Goal: Information Seeking & Learning: Check status

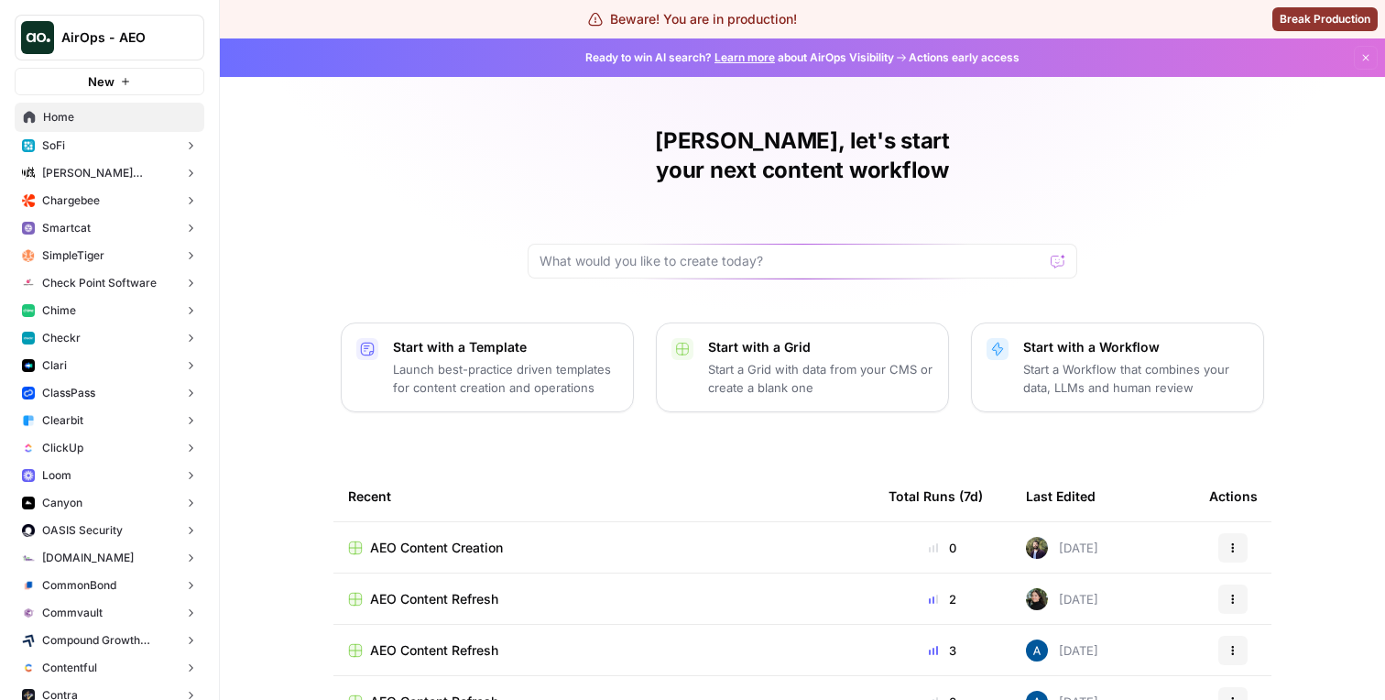
click at [129, 143] on button "SoFi" at bounding box center [110, 145] width 190 height 27
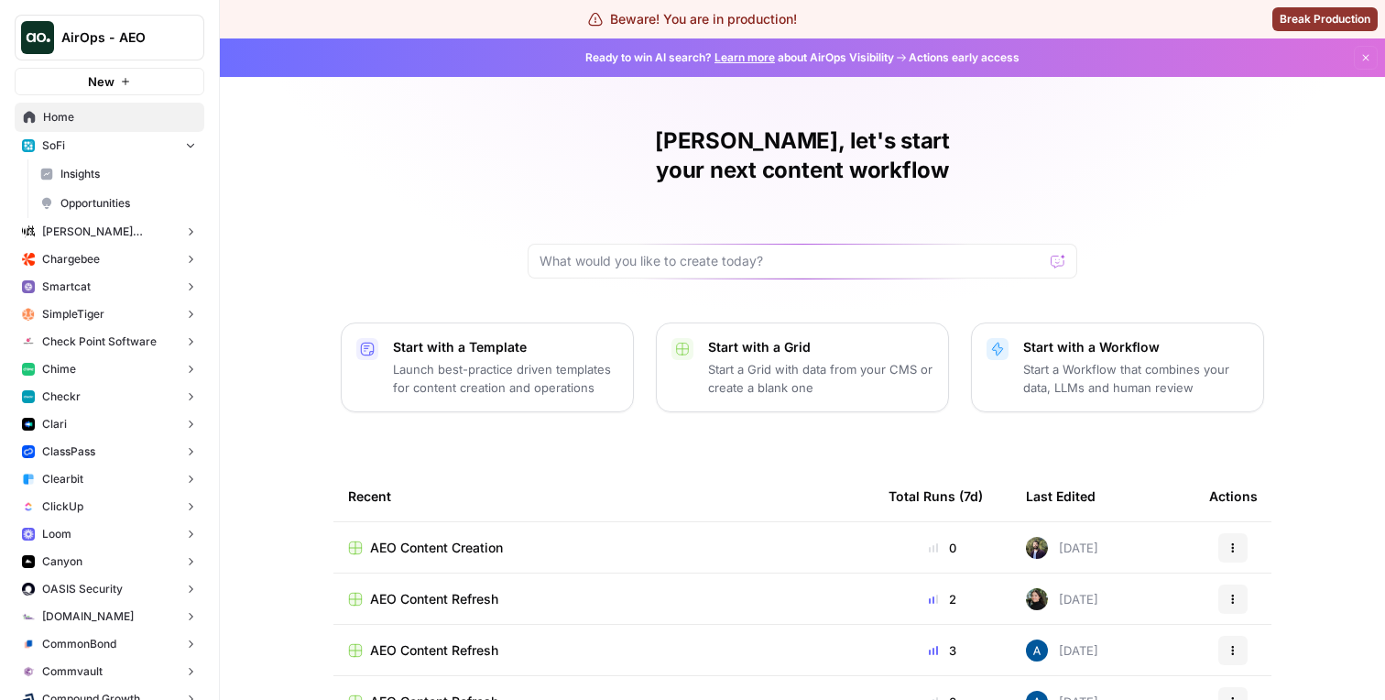
click at [122, 176] on span "Insights" at bounding box center [128, 174] width 136 height 16
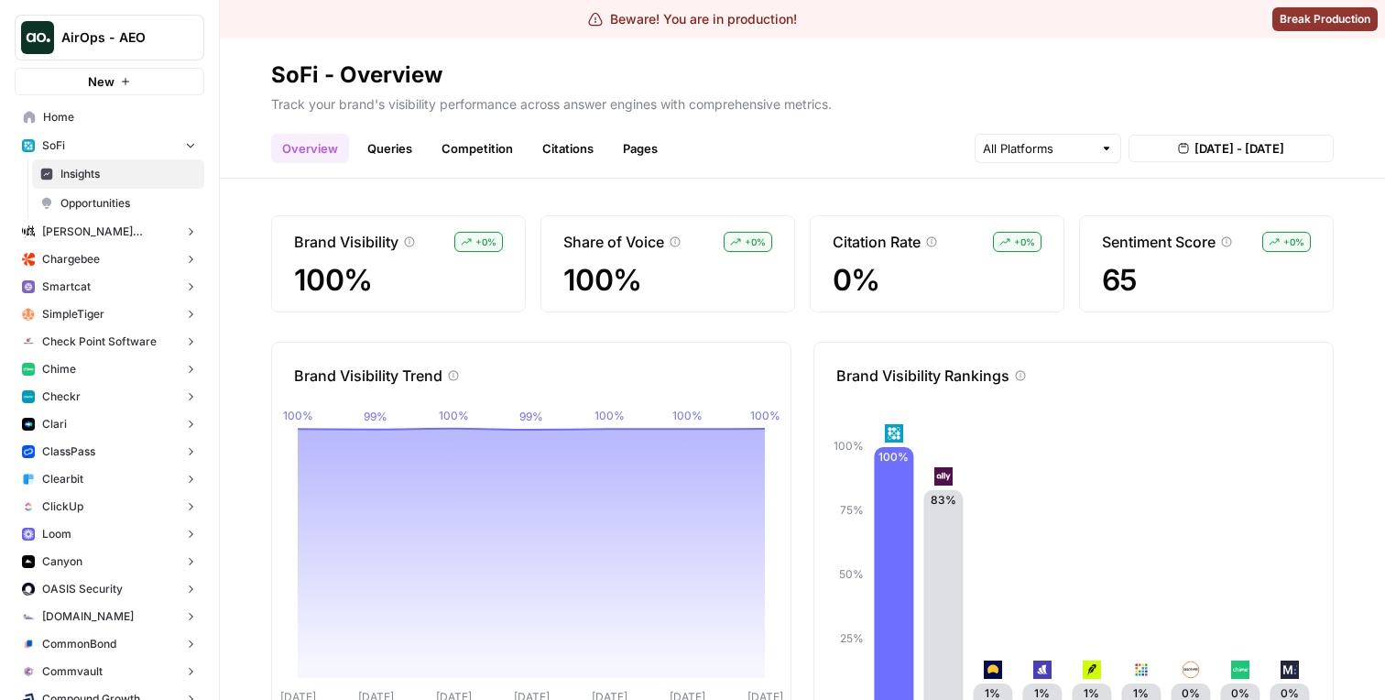
click at [552, 164] on header "SoFi - Overview Track your brand's visibility performance across answer engines…" at bounding box center [802, 108] width 1165 height 140
click at [555, 155] on link "Citations" at bounding box center [567, 148] width 73 height 29
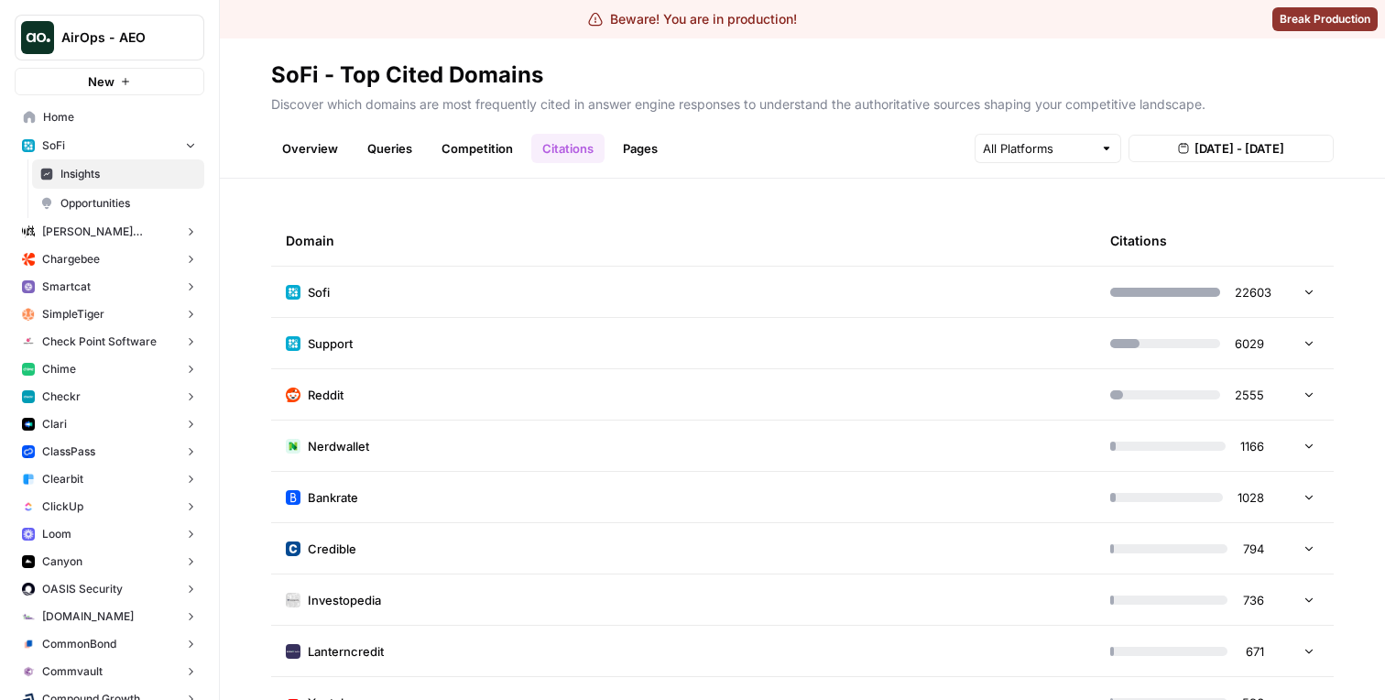
click at [502, 288] on td "Sofi" at bounding box center [683, 292] width 825 height 50
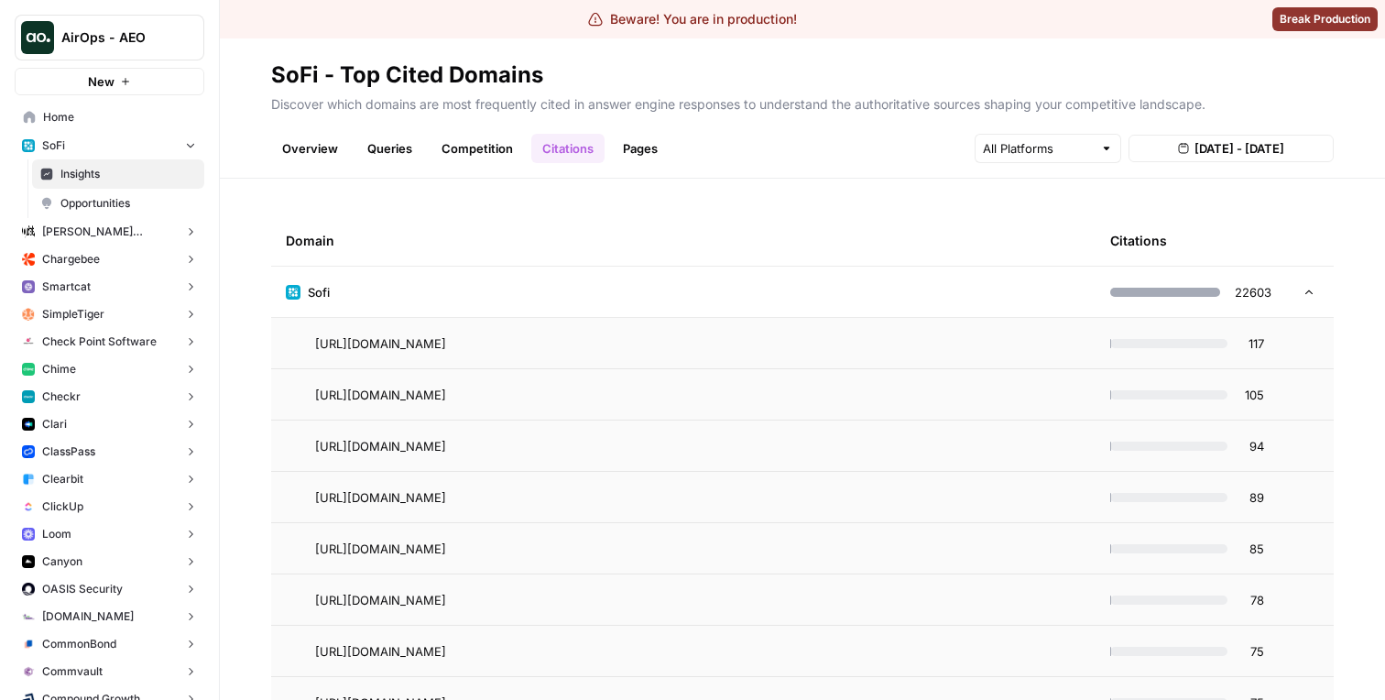
click at [666, 315] on td "Sofi" at bounding box center [683, 292] width 825 height 50
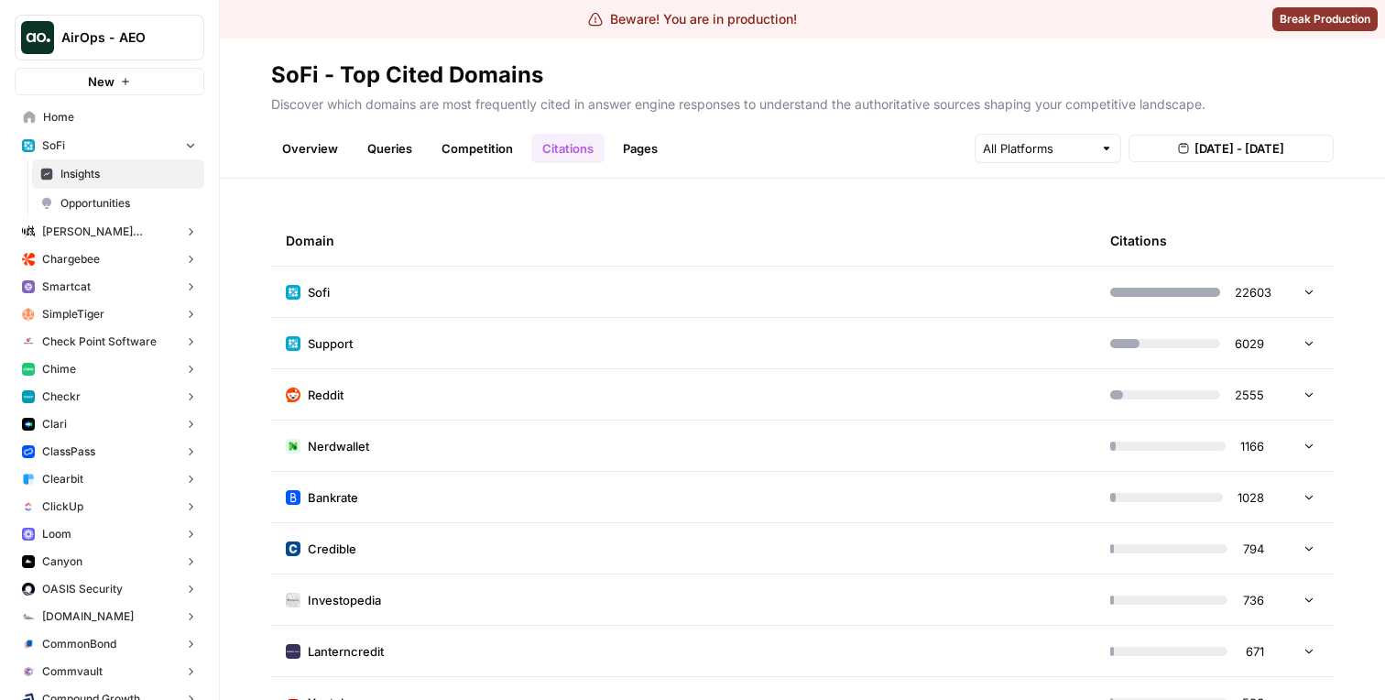
click at [650, 348] on td "Support" at bounding box center [683, 343] width 825 height 50
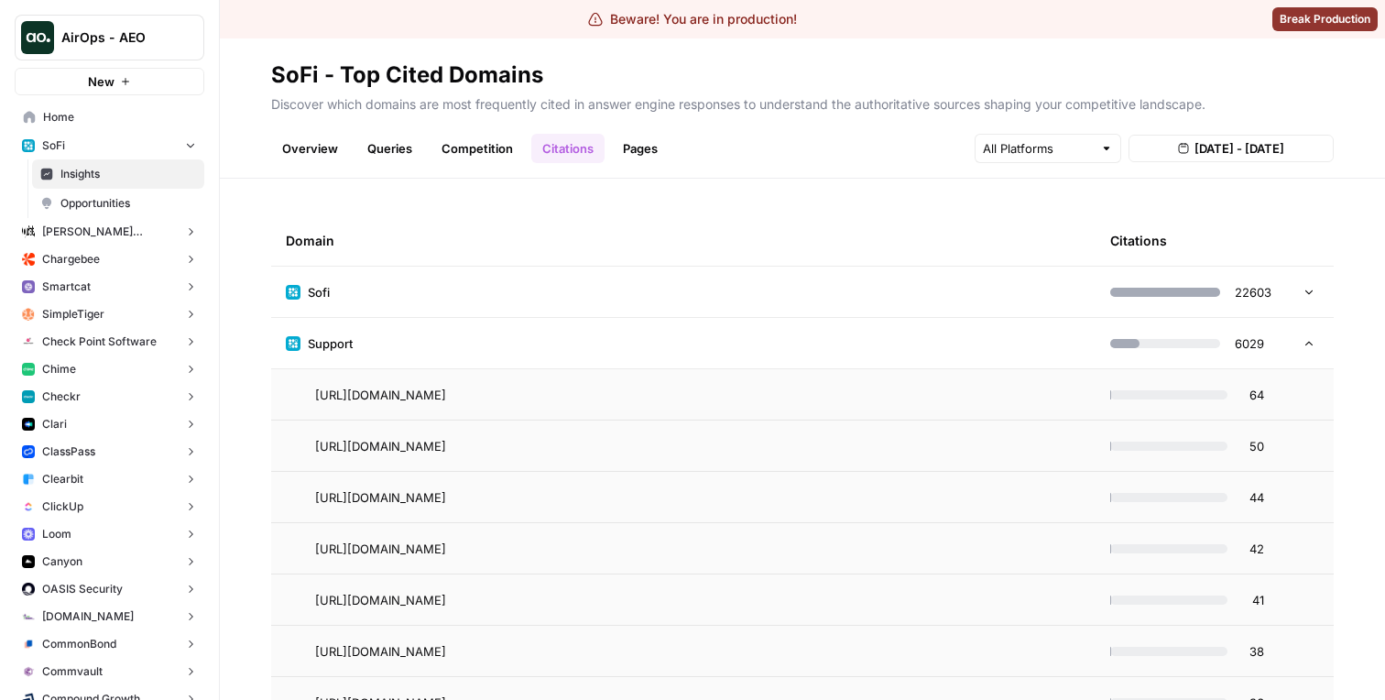
click at [634, 344] on td "Support" at bounding box center [683, 343] width 825 height 50
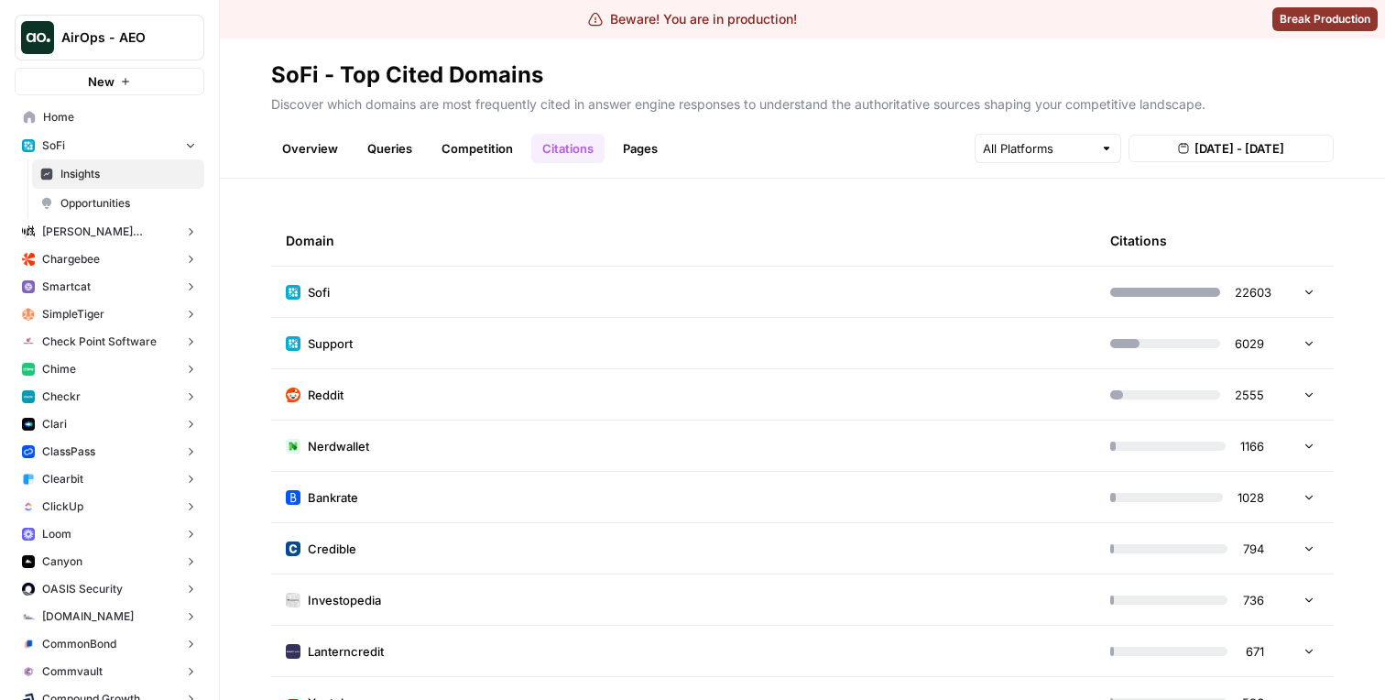
click at [649, 305] on td "Sofi" at bounding box center [683, 292] width 825 height 50
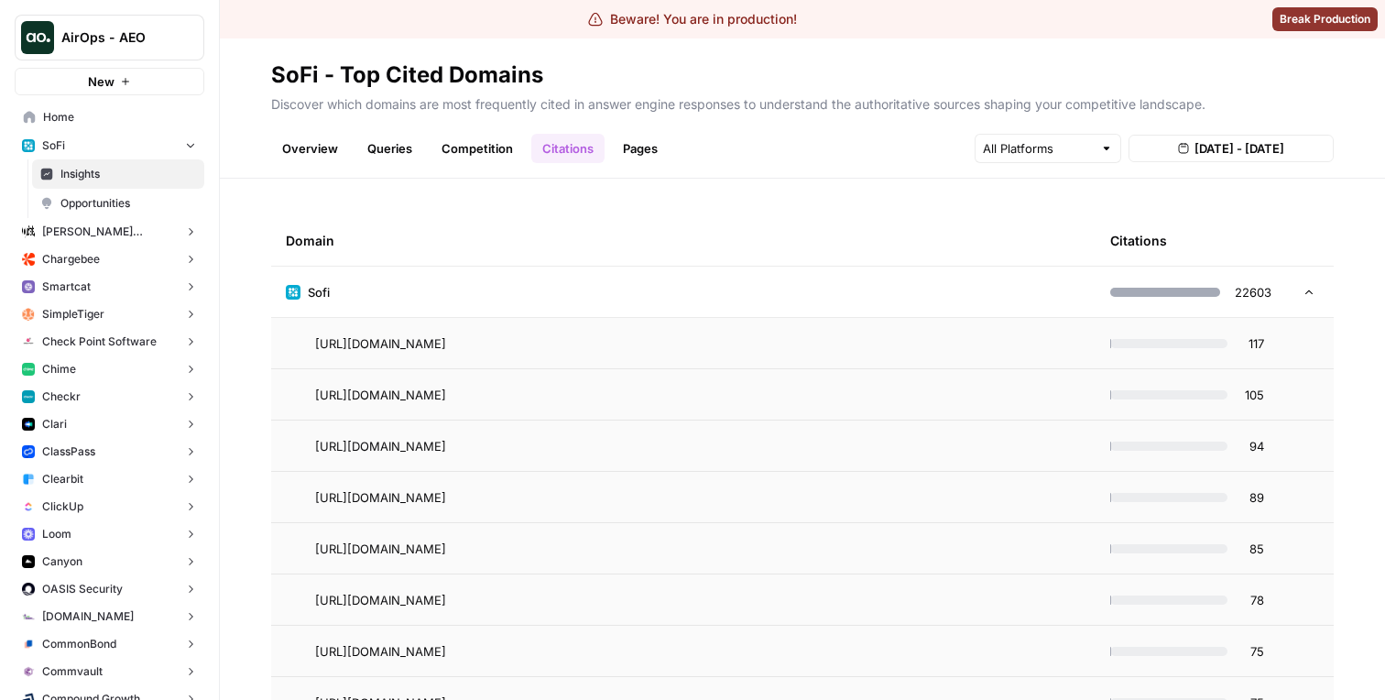
click at [649, 305] on td "Sofi" at bounding box center [683, 292] width 825 height 50
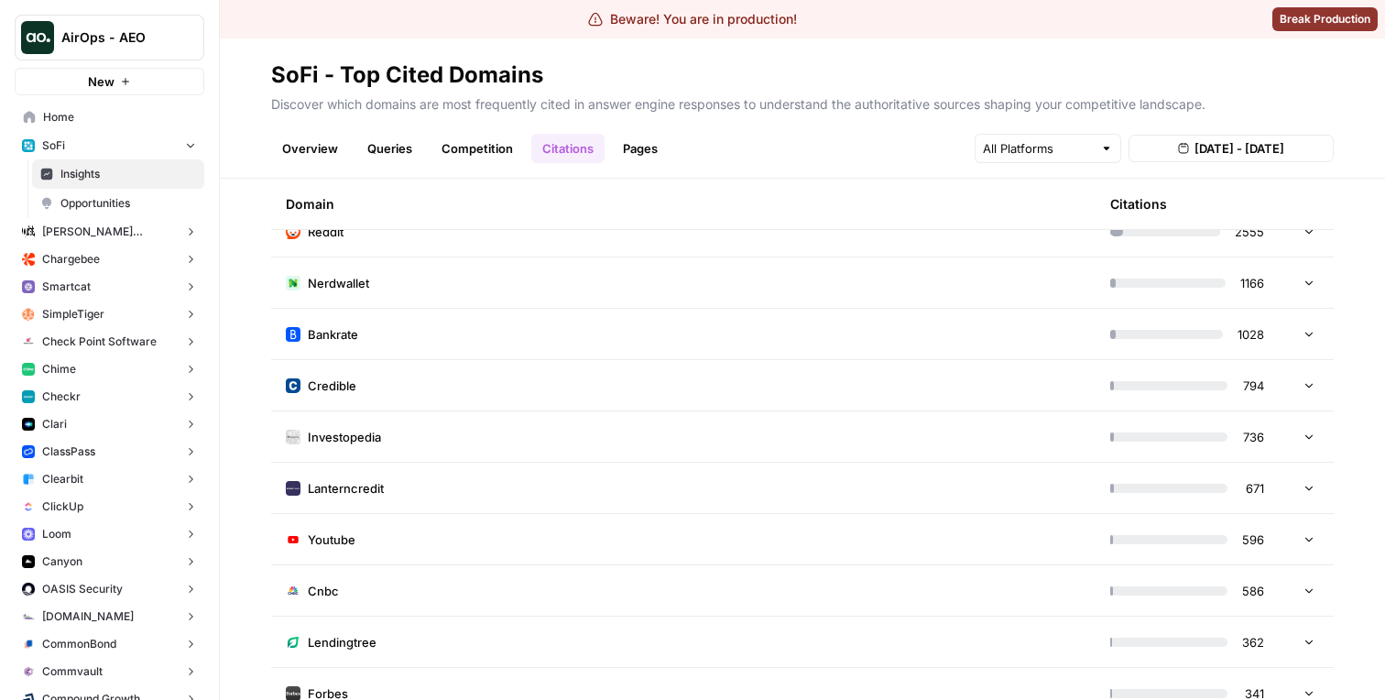
scroll to position [270, 0]
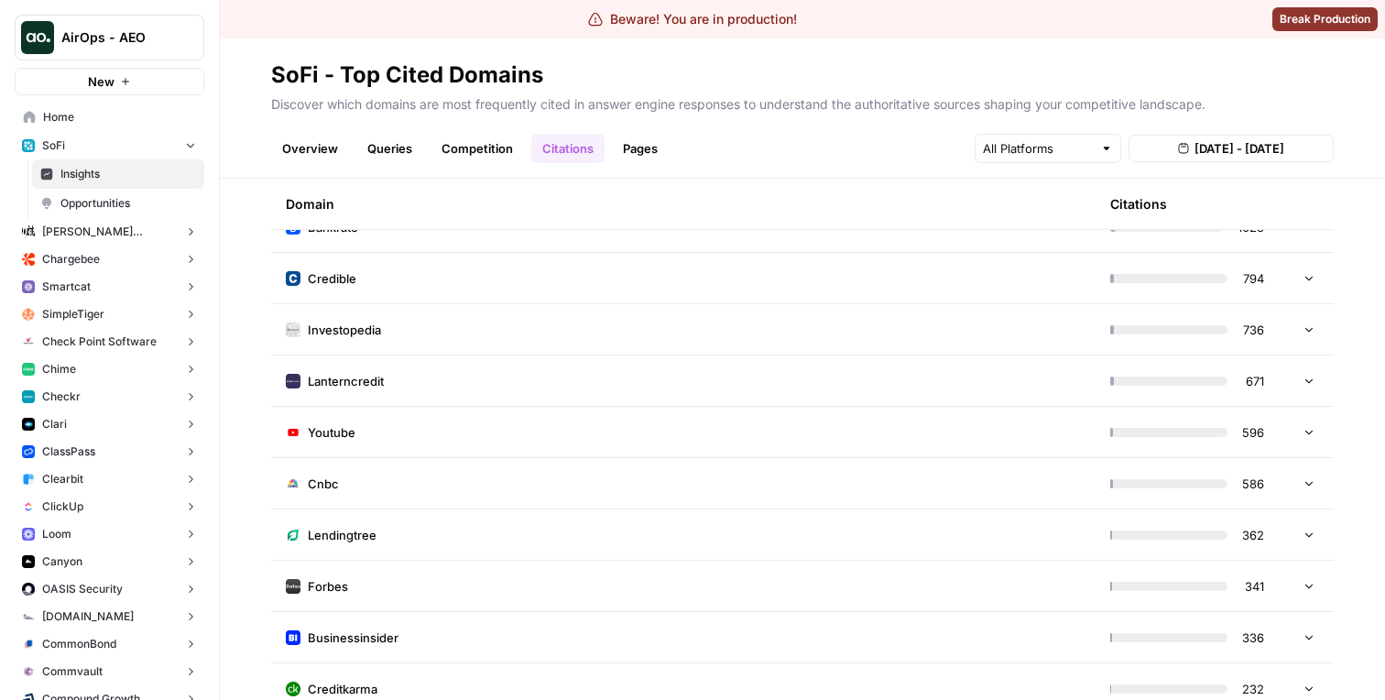
click at [656, 383] on td "Lanterncredit" at bounding box center [683, 380] width 825 height 50
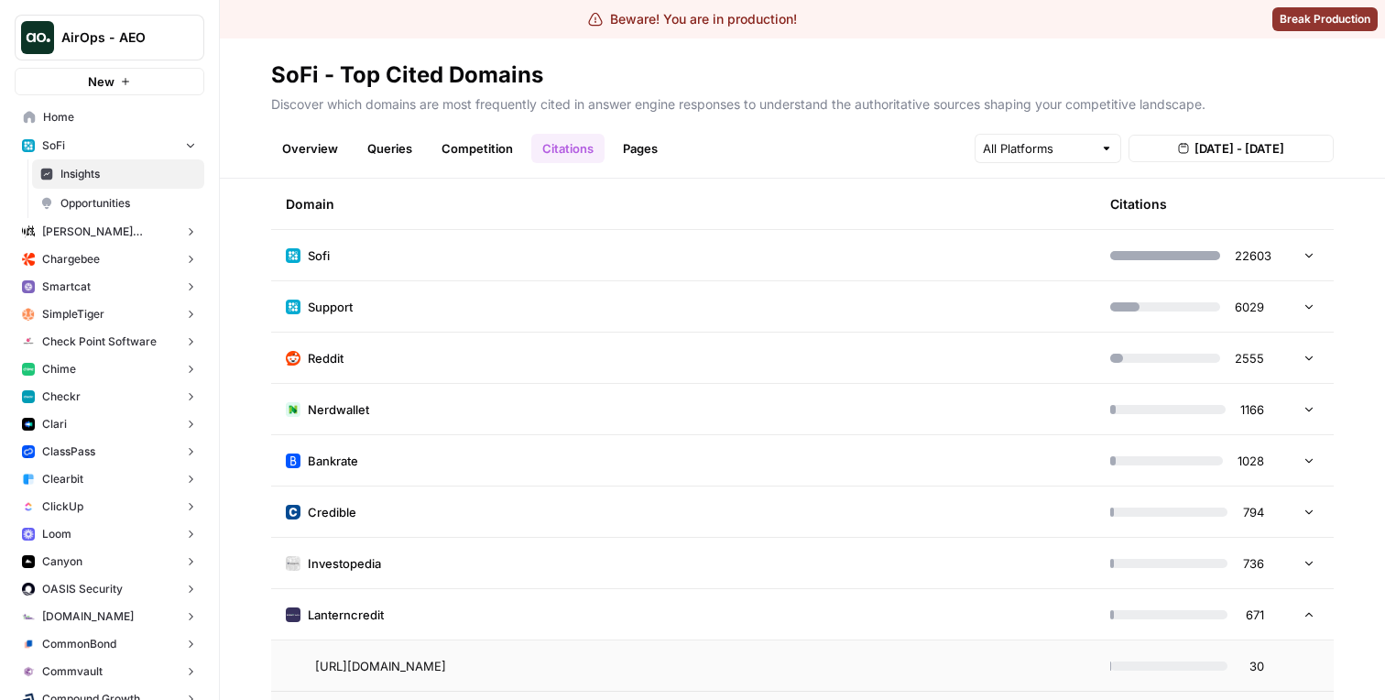
scroll to position [0, 0]
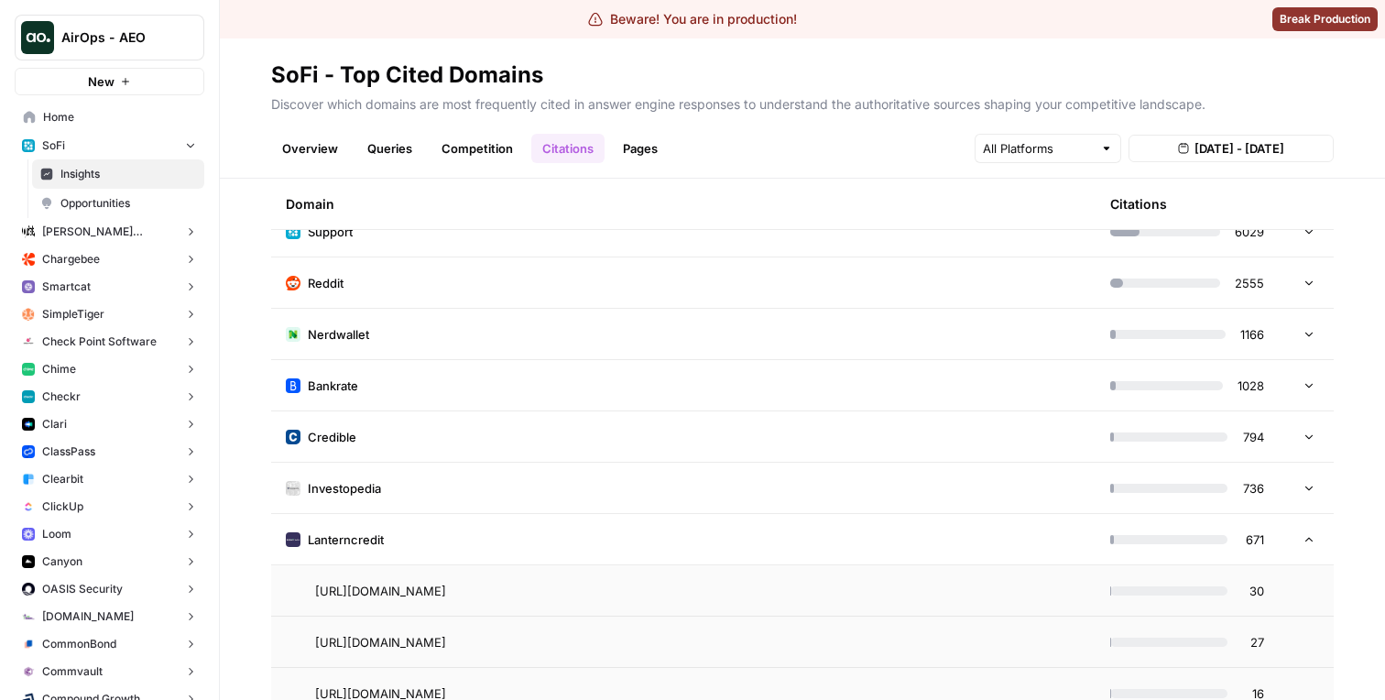
click at [594, 541] on td "Lanterncredit" at bounding box center [683, 539] width 825 height 50
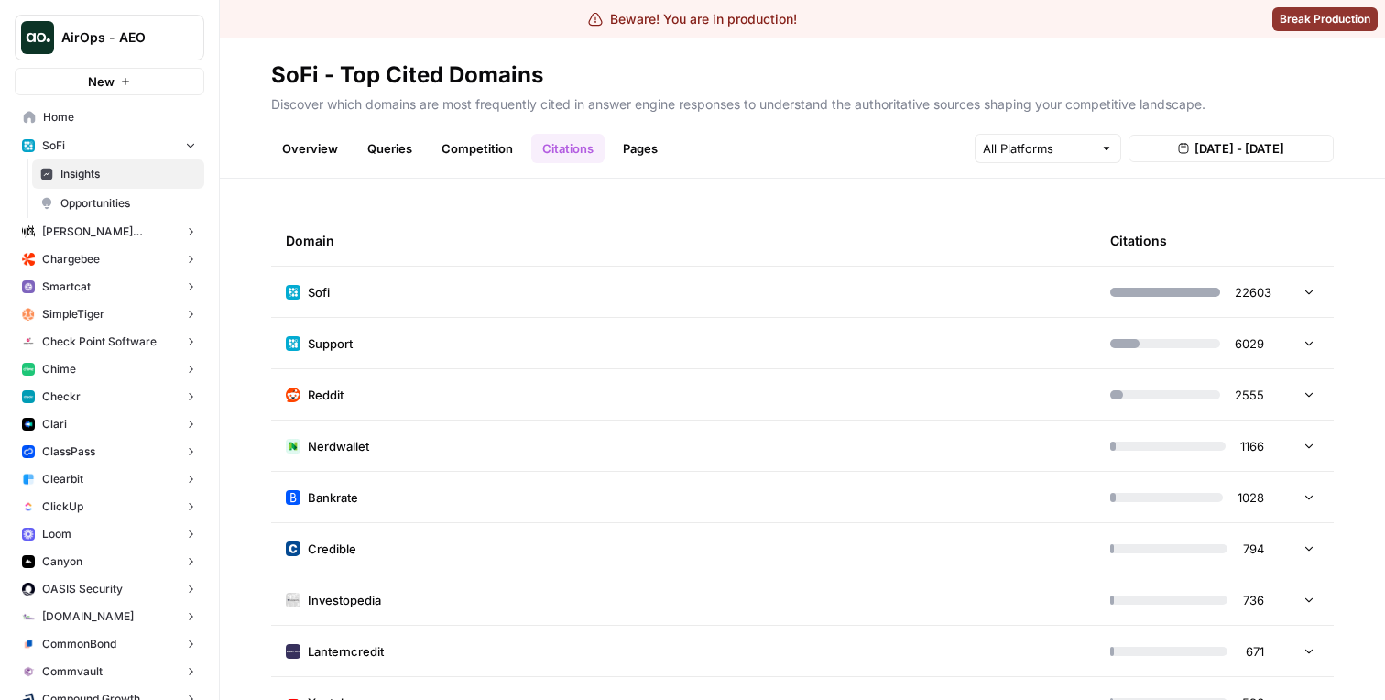
click at [622, 303] on td "Sofi" at bounding box center [683, 292] width 825 height 50
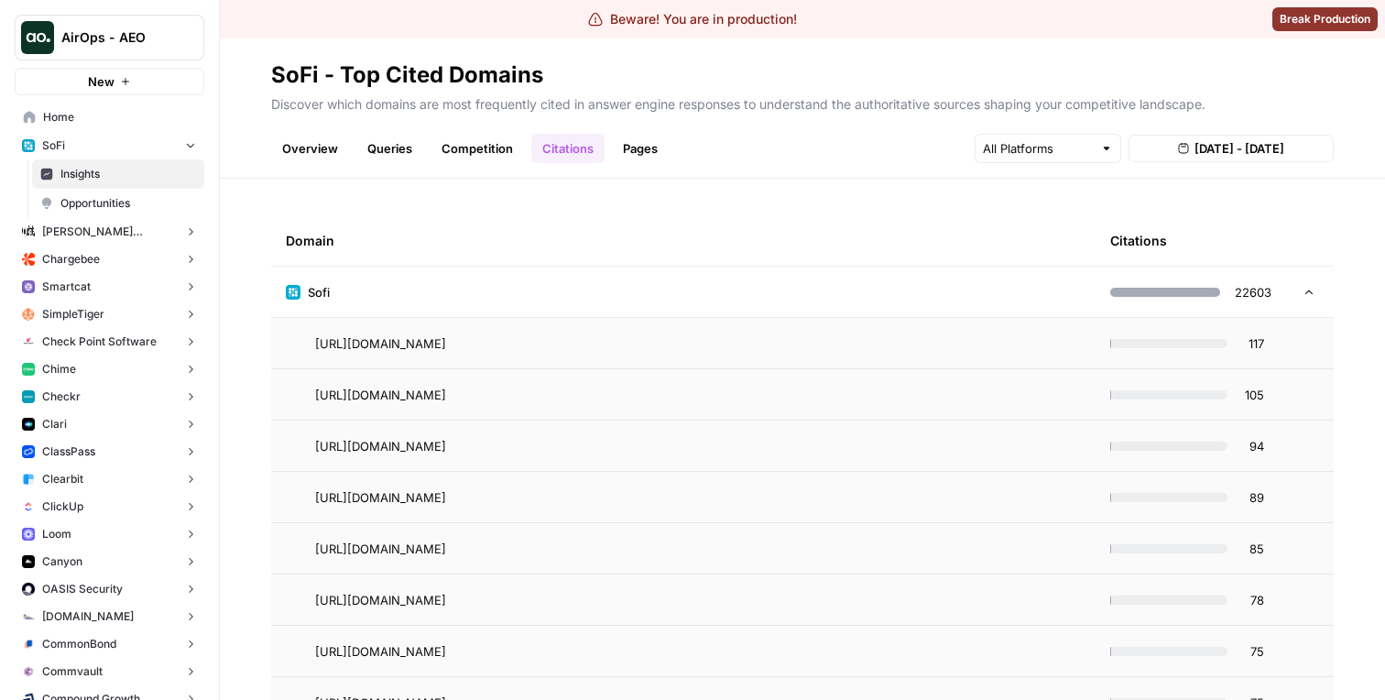
click at [626, 302] on td "Sofi" at bounding box center [683, 292] width 825 height 50
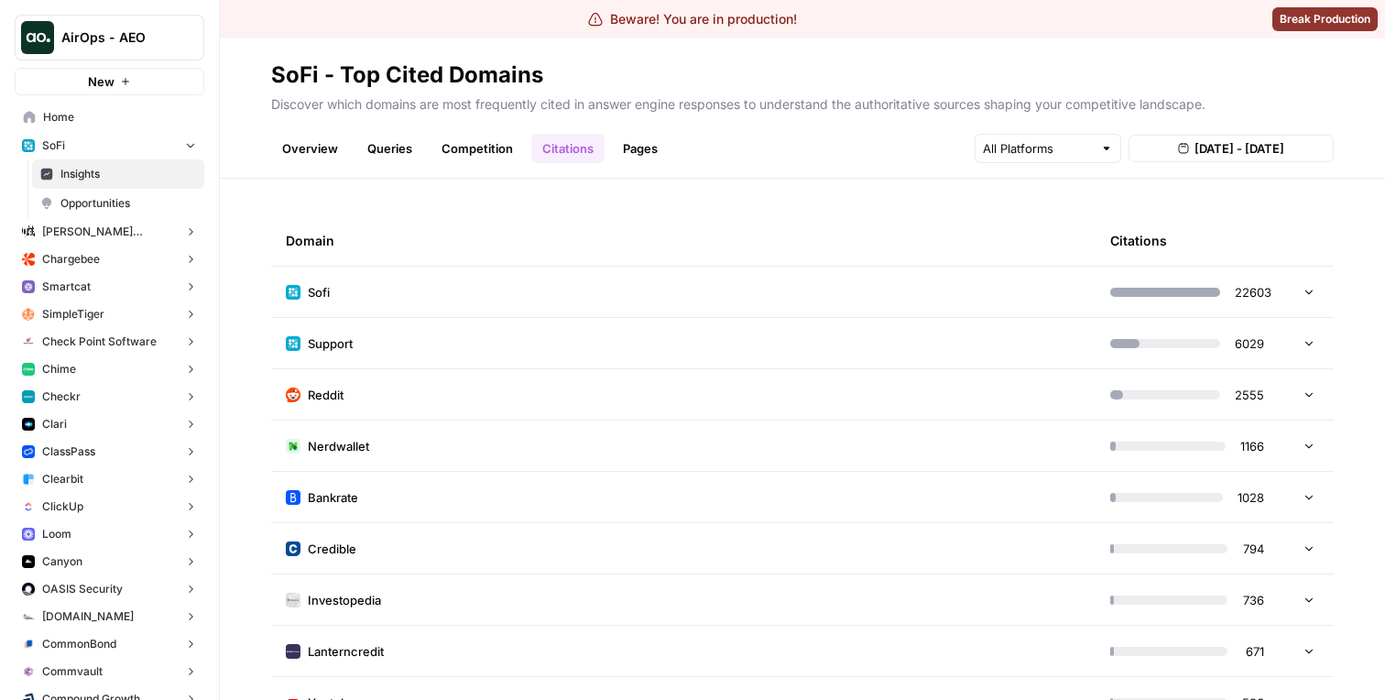
click at [626, 307] on td "Sofi" at bounding box center [683, 292] width 825 height 50
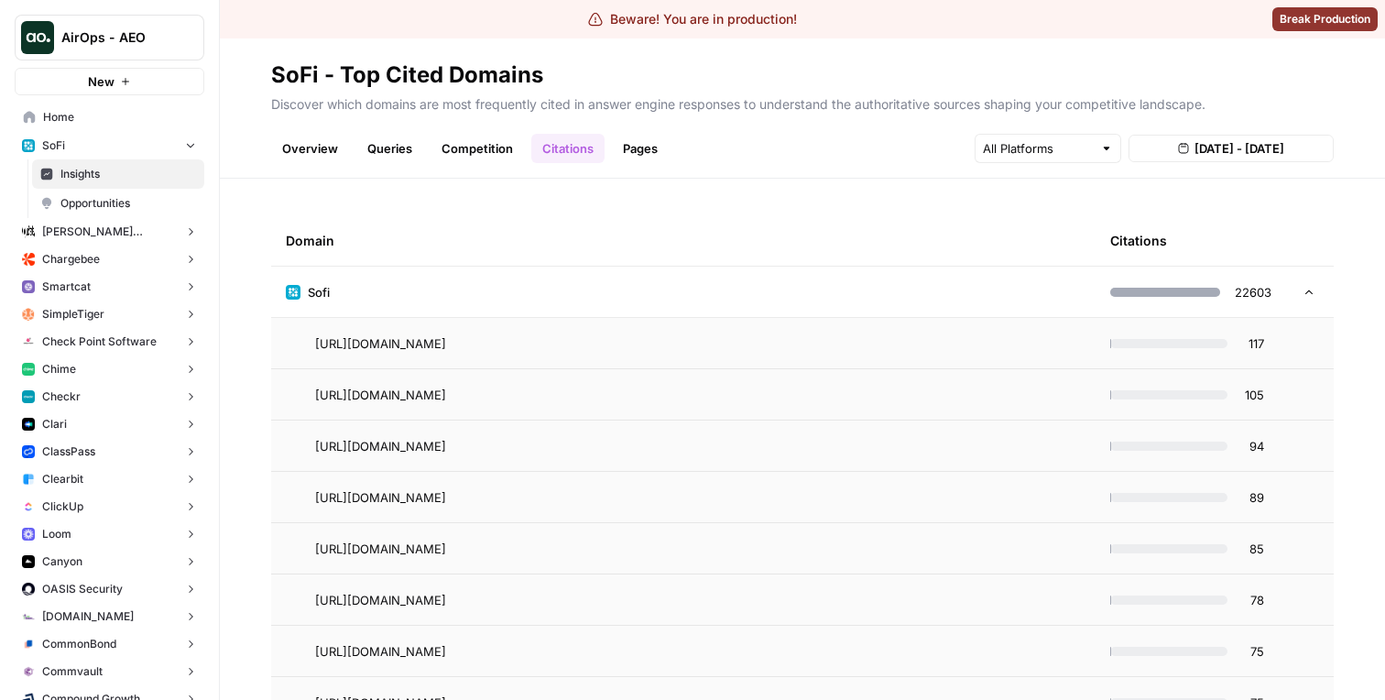
click at [626, 307] on td "Sofi" at bounding box center [683, 292] width 825 height 50
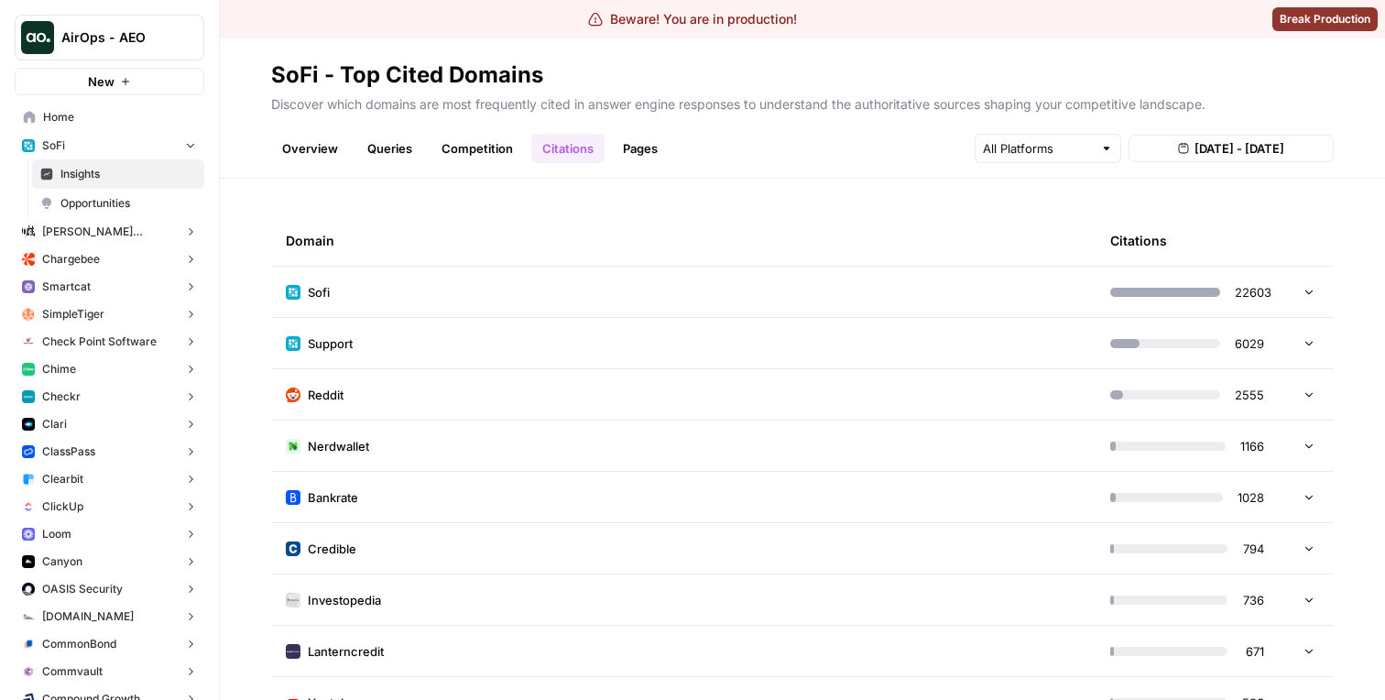
click at [614, 305] on td "Sofi" at bounding box center [683, 292] width 825 height 50
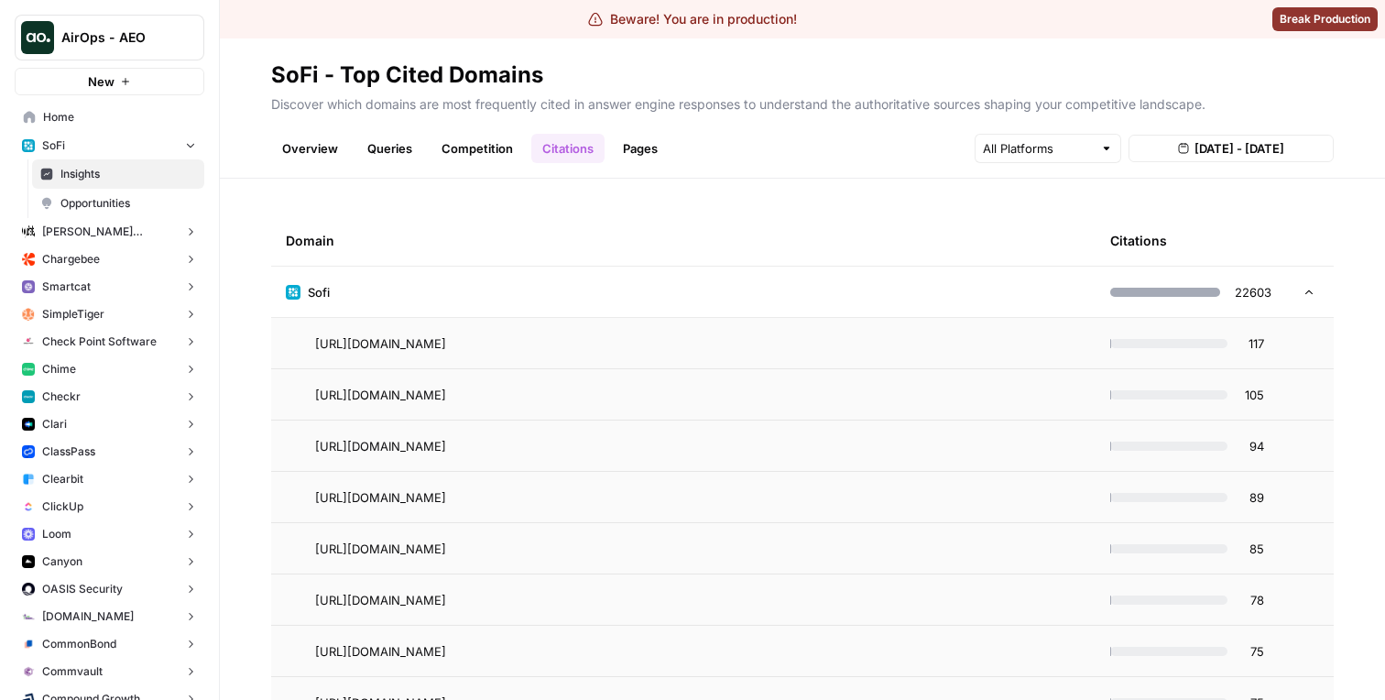
click at [614, 305] on td "Sofi" at bounding box center [683, 292] width 825 height 50
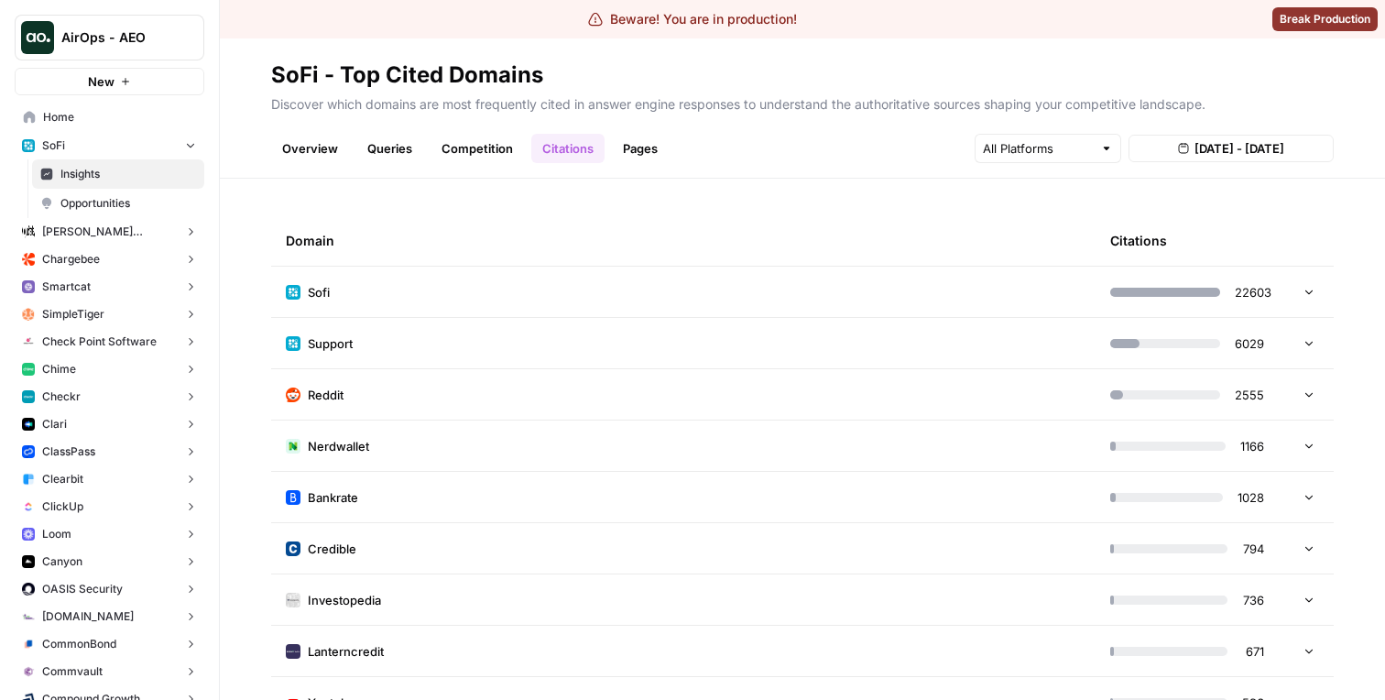
click at [1257, 142] on span "[DATE] - [DATE]" at bounding box center [1240, 148] width 90 height 18
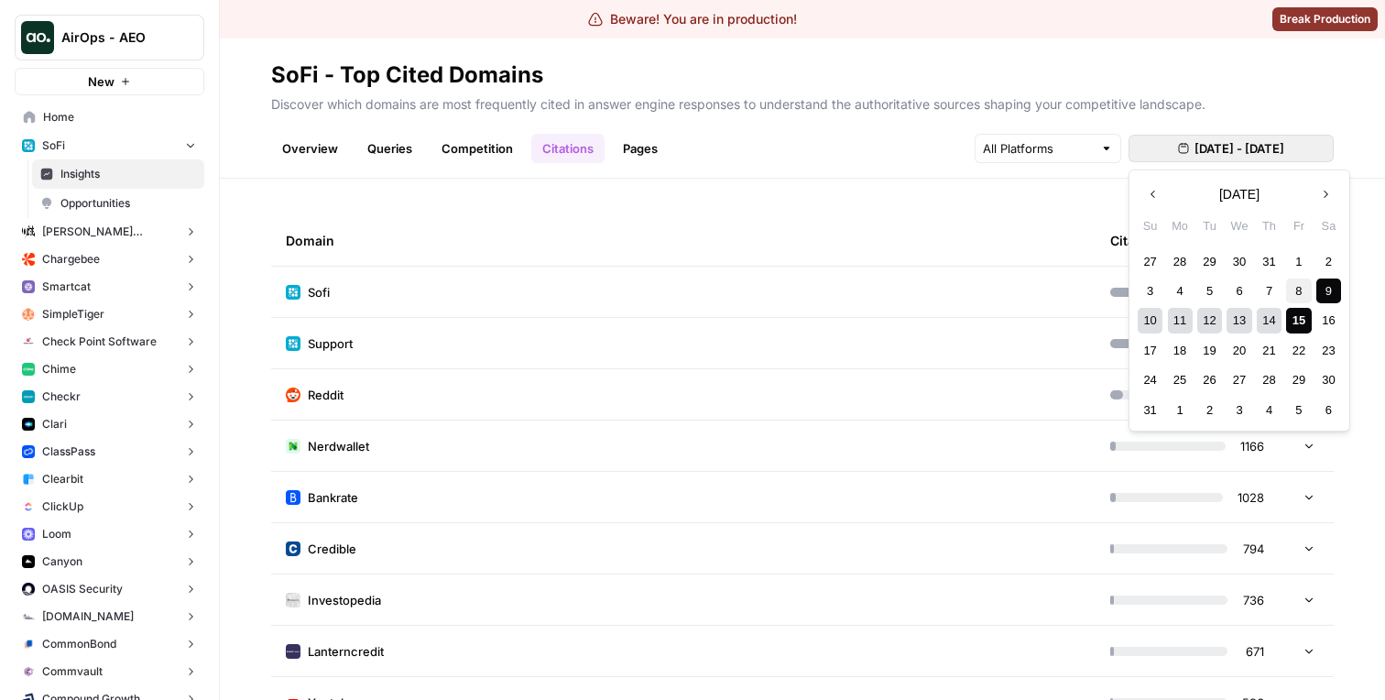
click at [1295, 284] on div "8" at bounding box center [1298, 291] width 25 height 25
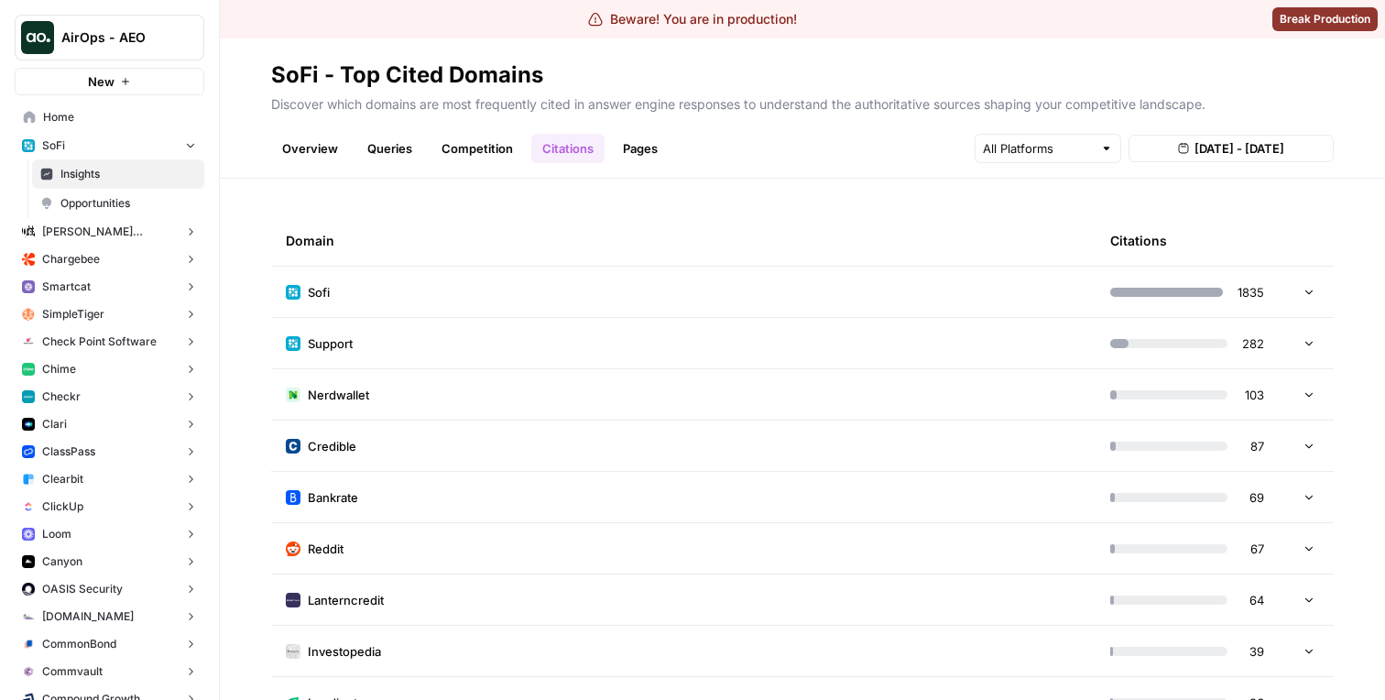
click at [913, 312] on td "Sofi" at bounding box center [683, 292] width 825 height 50
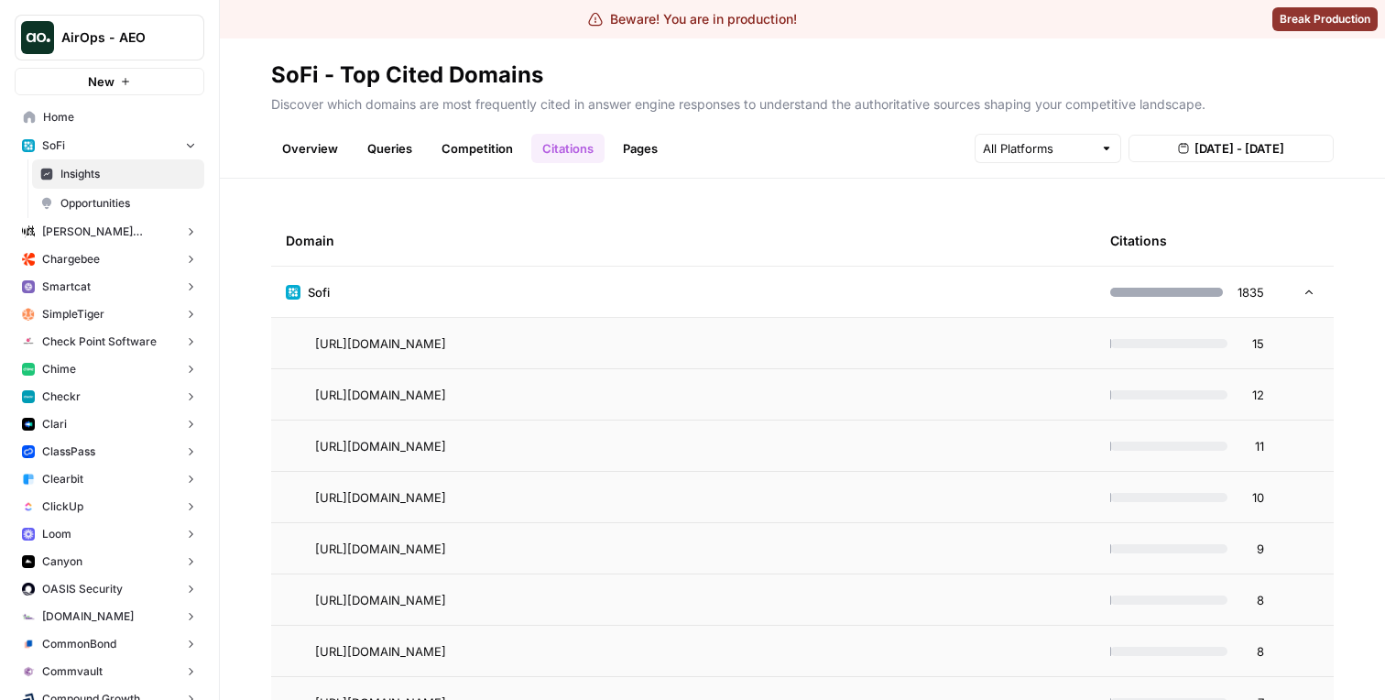
click at [900, 302] on td "Sofi" at bounding box center [683, 292] width 825 height 50
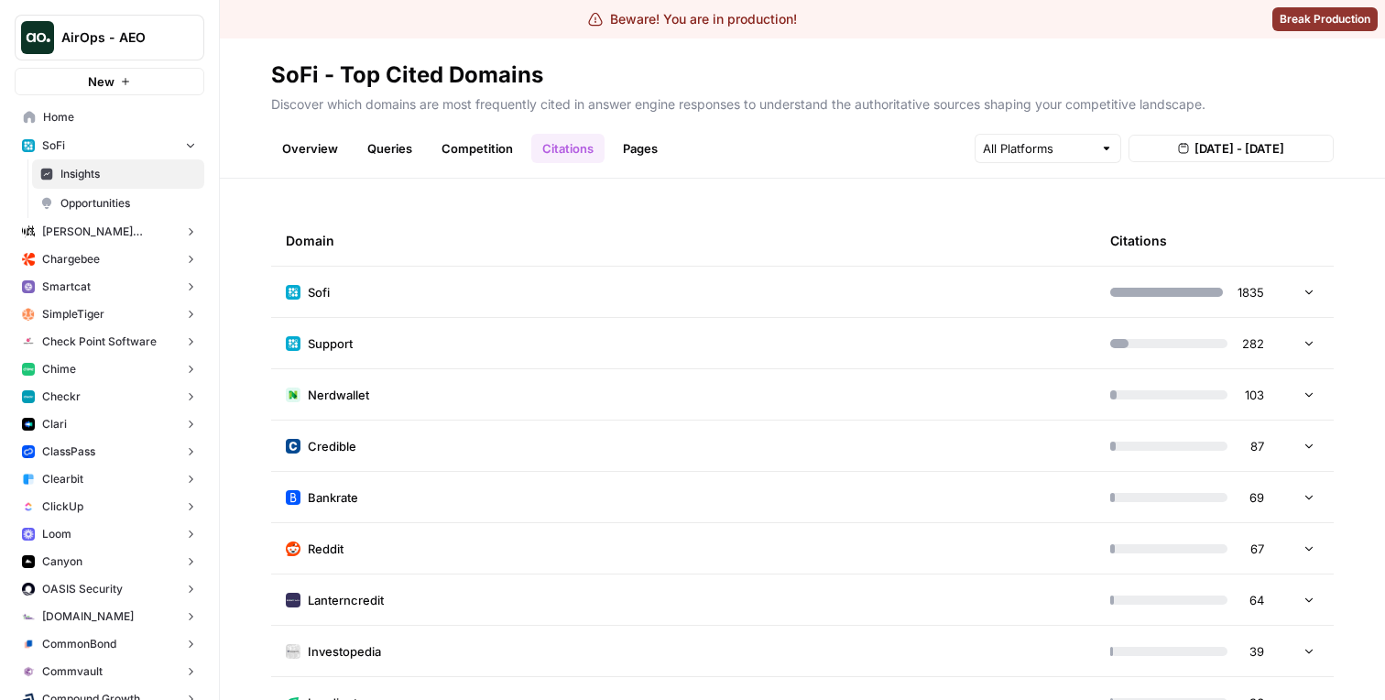
click at [562, 307] on td "Sofi" at bounding box center [683, 292] width 825 height 50
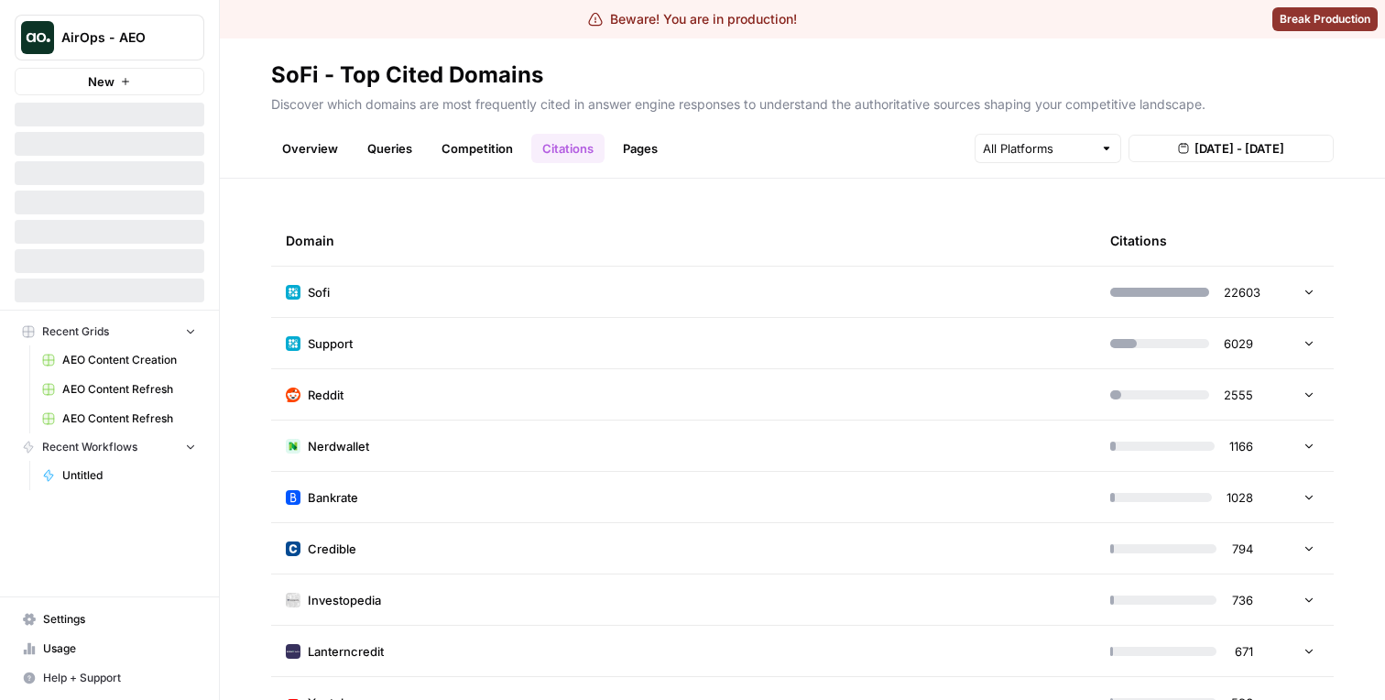
click at [609, 299] on td "Sofi" at bounding box center [683, 292] width 825 height 50
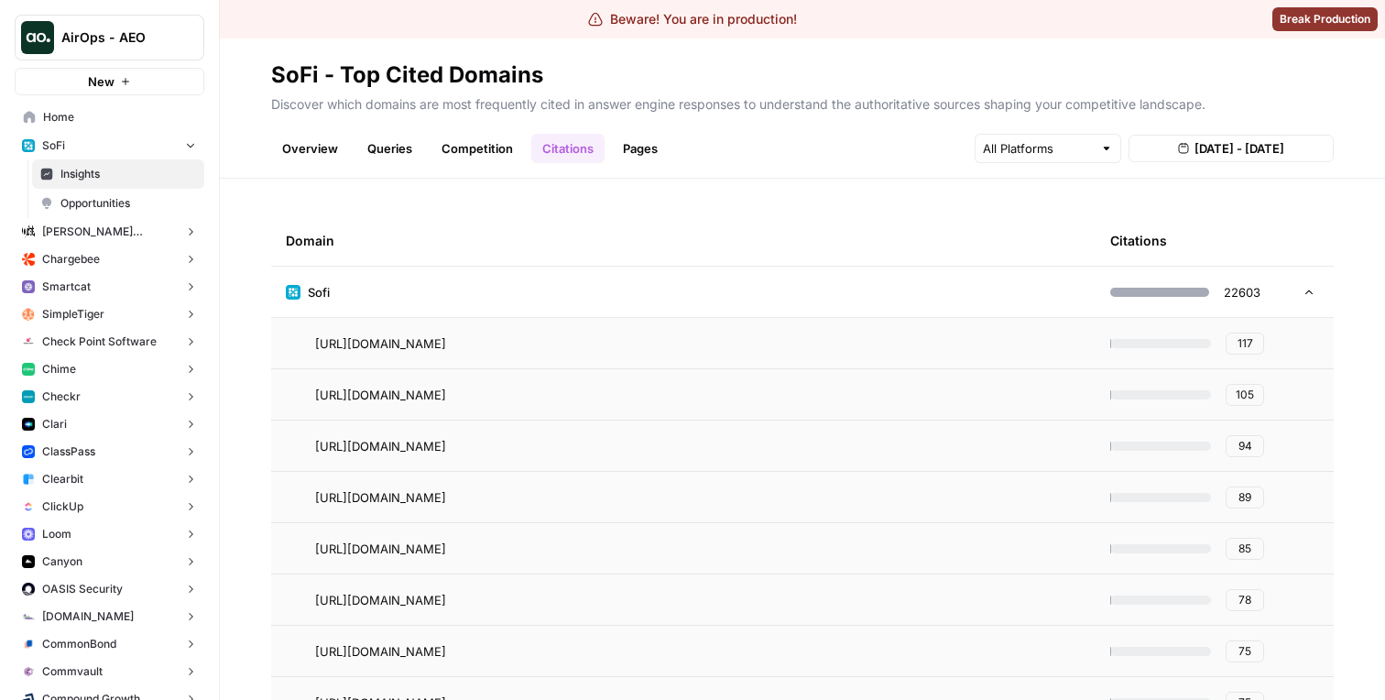
click at [943, 307] on td "Sofi" at bounding box center [683, 292] width 825 height 50
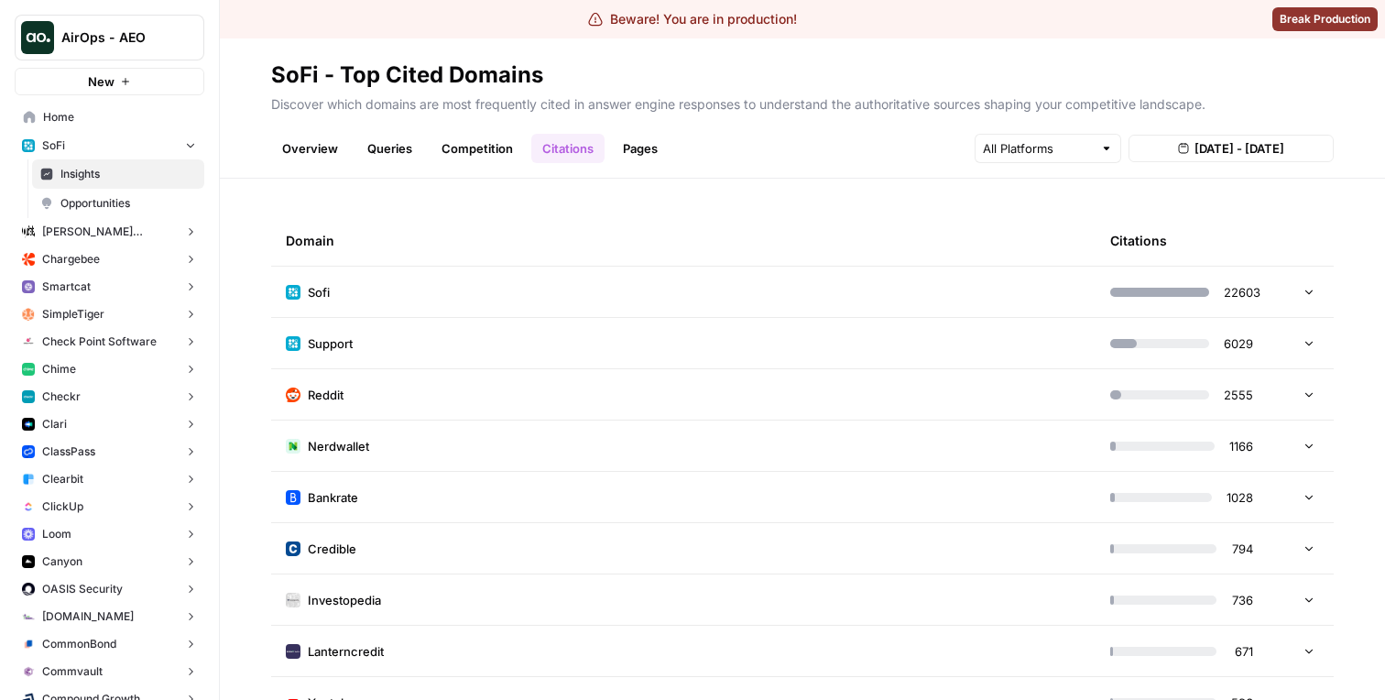
click at [936, 301] on td "Sofi" at bounding box center [683, 292] width 825 height 50
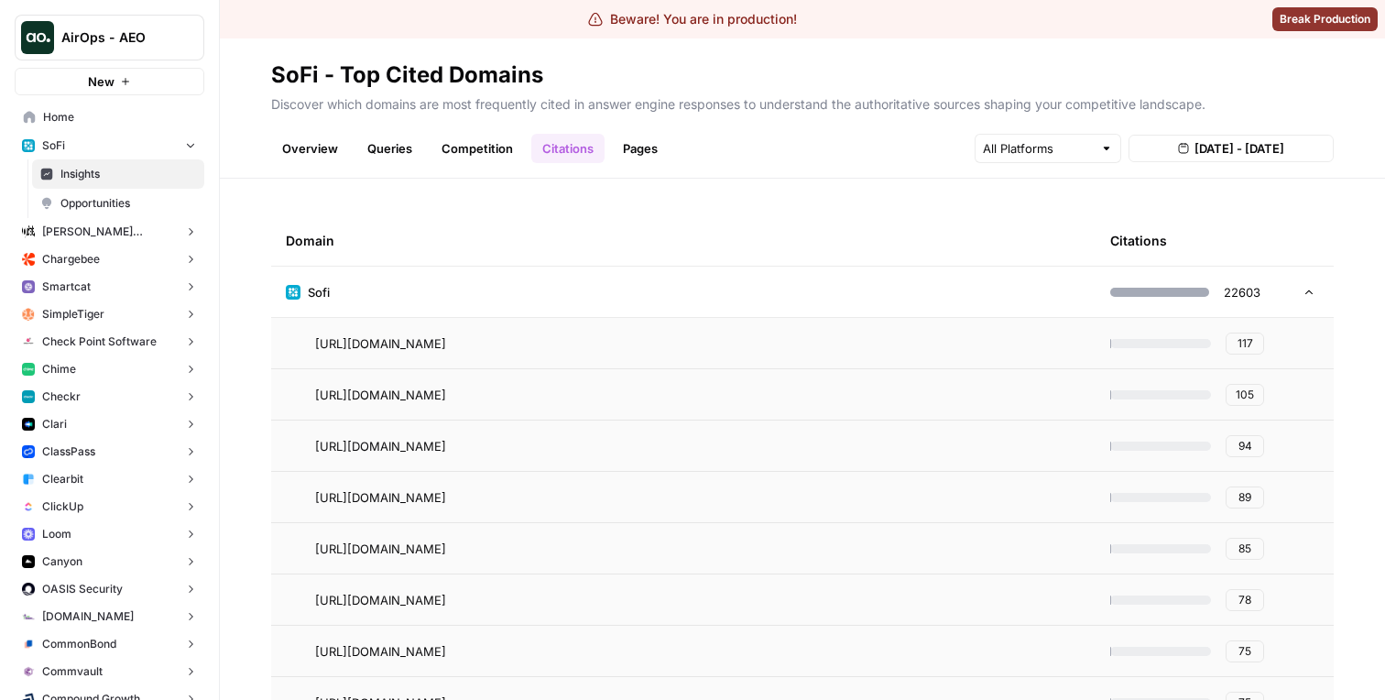
click at [1035, 285] on td "Sofi" at bounding box center [683, 292] width 825 height 50
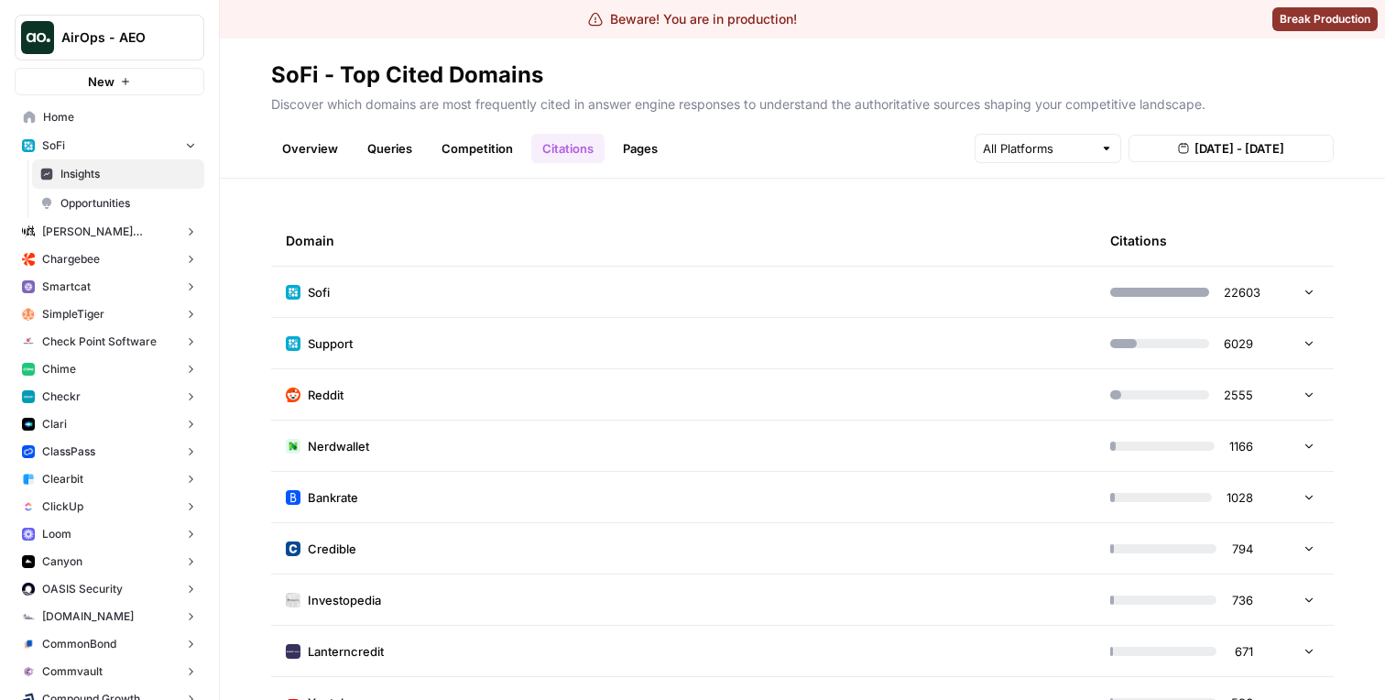
click at [1032, 285] on td "Sofi" at bounding box center [683, 292] width 825 height 50
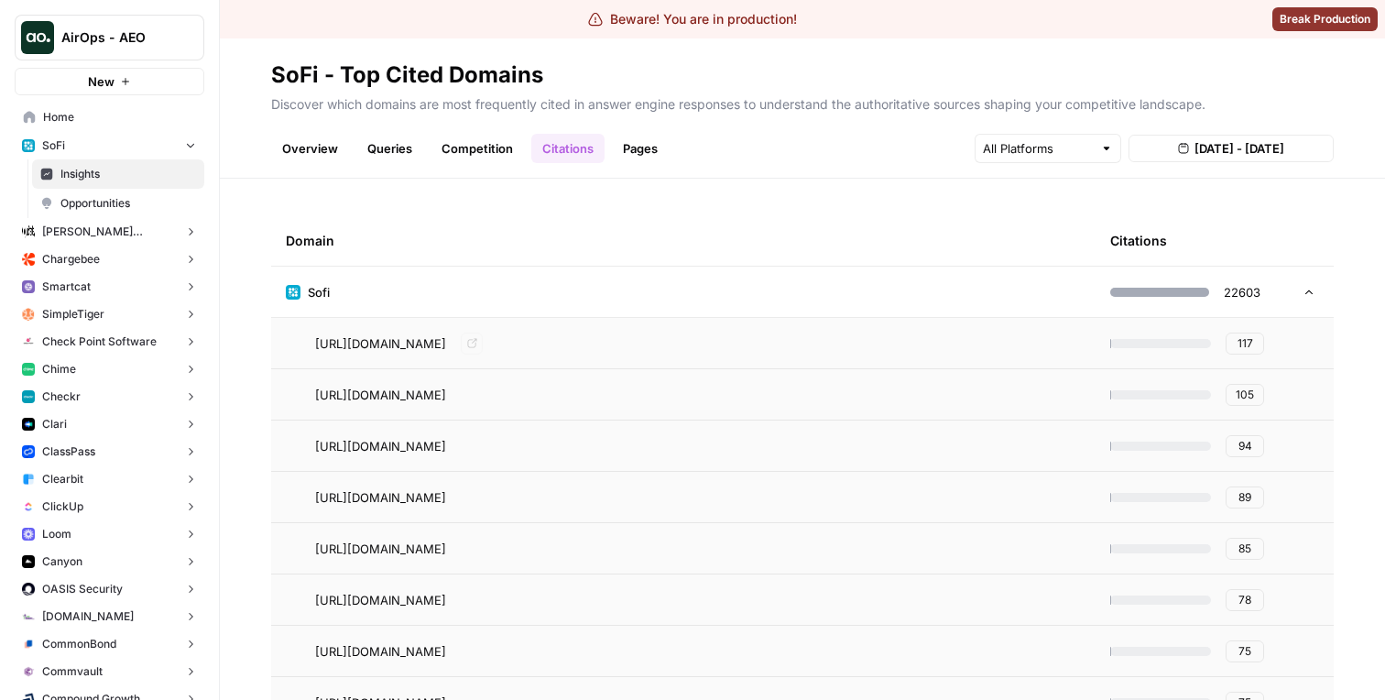
click at [849, 304] on td "Sofi" at bounding box center [683, 292] width 825 height 50
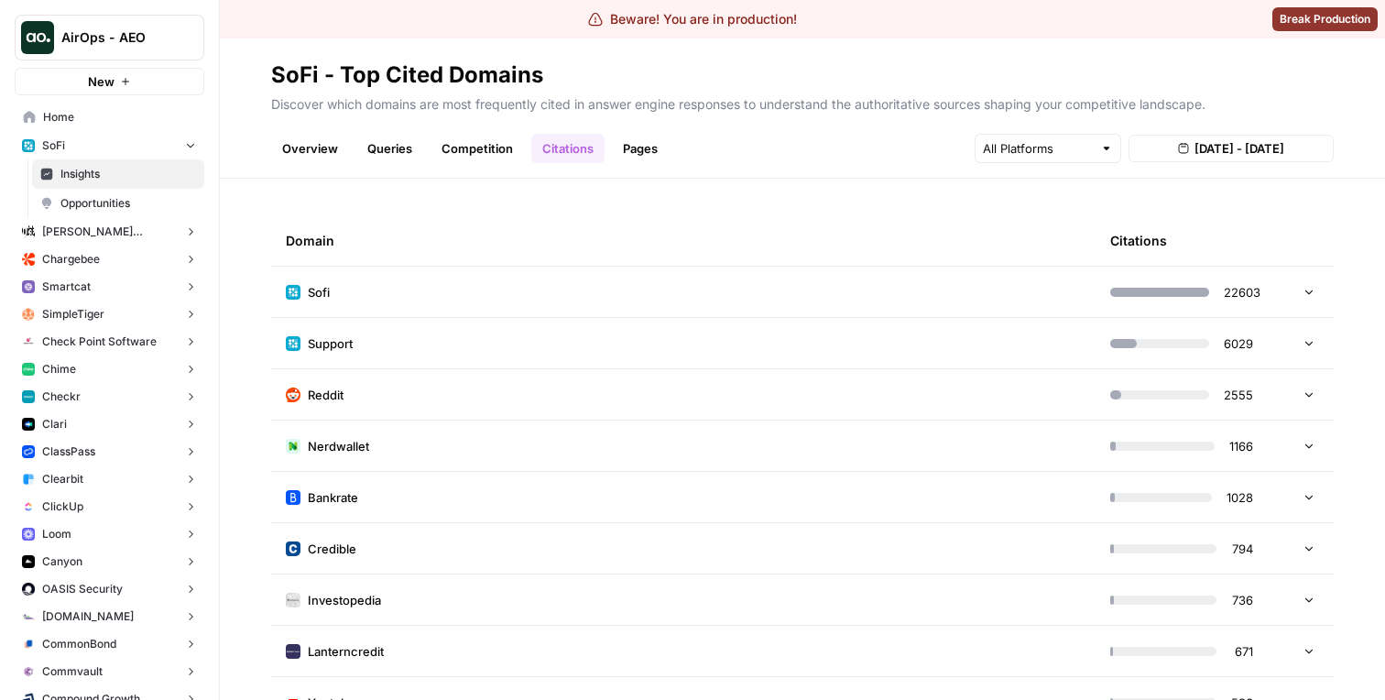
click at [849, 304] on td "Sofi" at bounding box center [683, 292] width 825 height 50
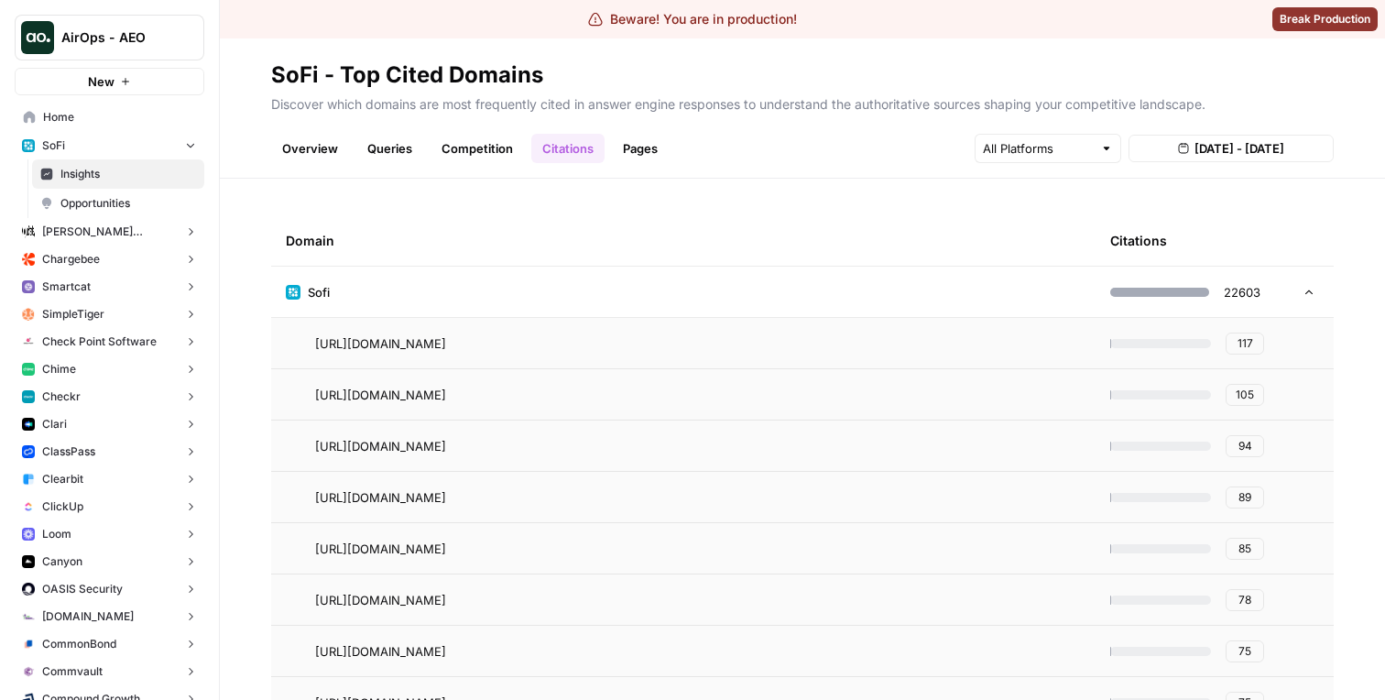
click at [1245, 343] on span "117" at bounding box center [1246, 343] width 16 height 16
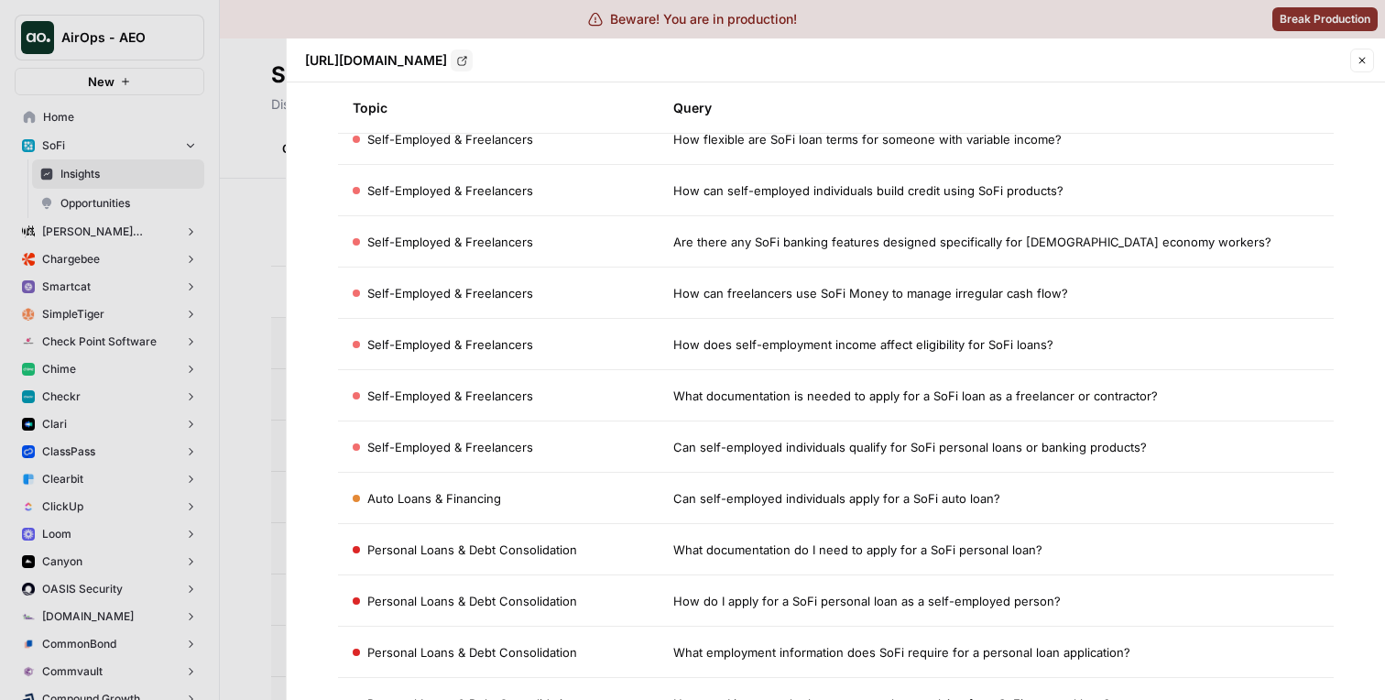
scroll to position [78, 0]
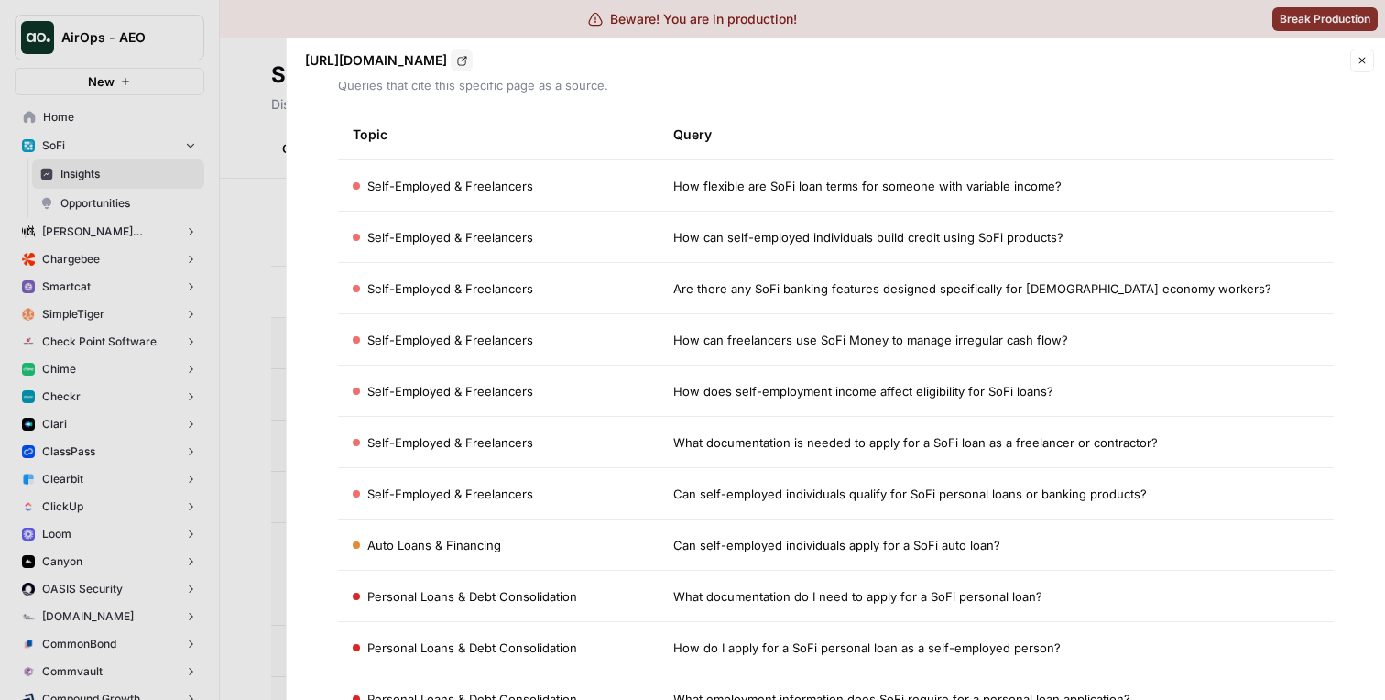
click at [246, 344] on div at bounding box center [692, 350] width 1385 height 700
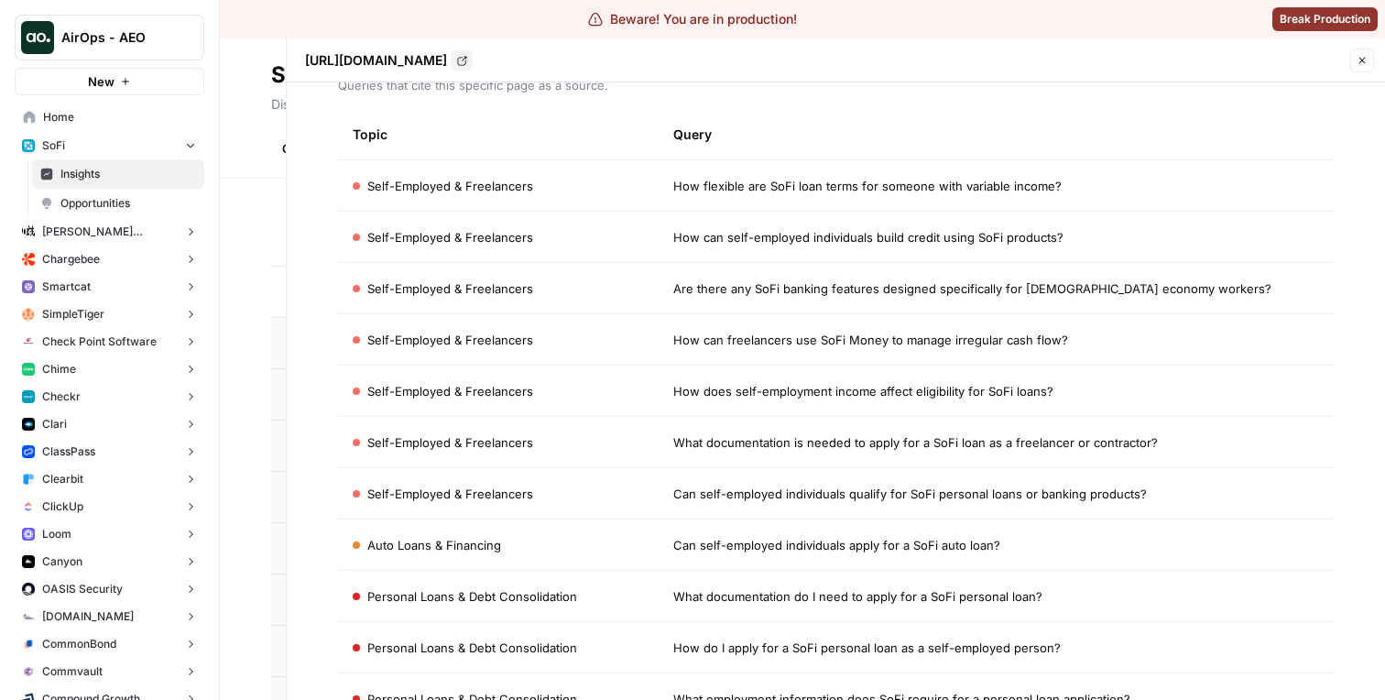
scroll to position [0, 0]
